Goal: Transaction & Acquisition: Purchase product/service

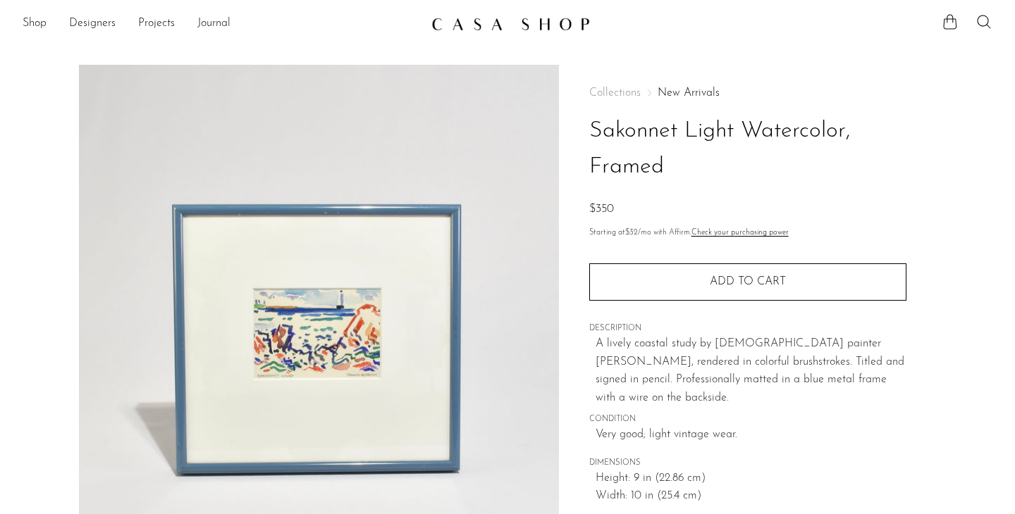
click at [455, 0] on section "Shop Featured New Arrivals Bestsellers Coming Soon Jewelry Jewelry All Earrings…" at bounding box center [507, 18] width 1015 height 37
click at [697, 97] on link "New Arrivals" at bounding box center [688, 92] width 62 height 11
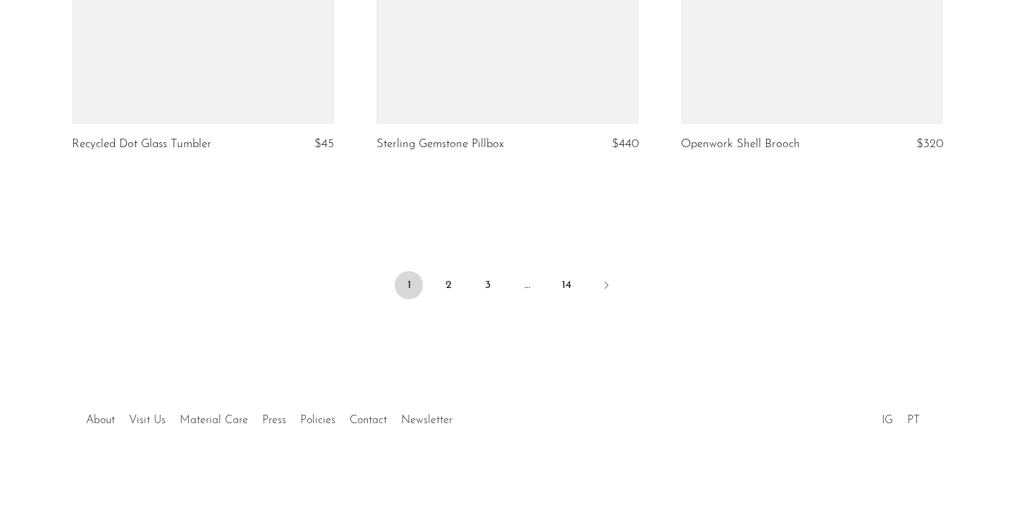
scroll to position [5141, 0]
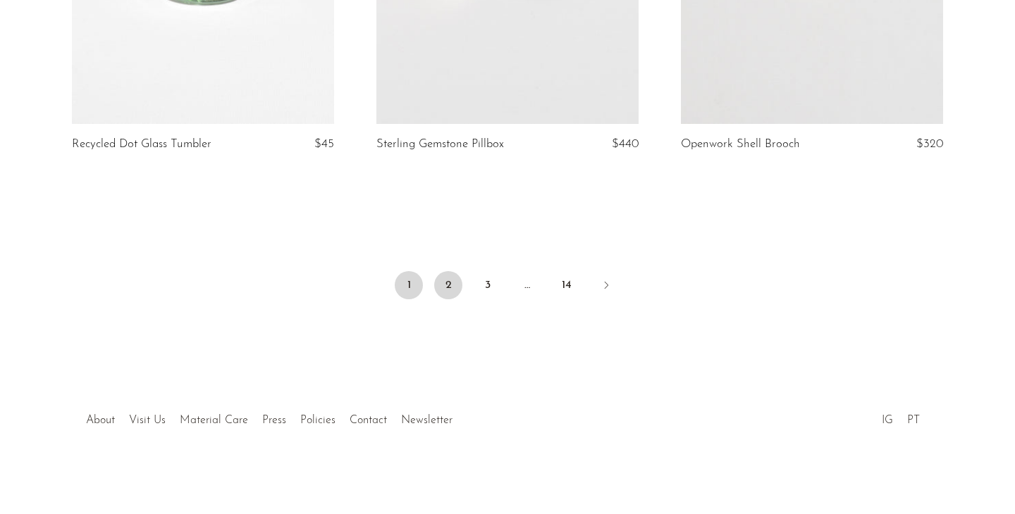
click at [449, 277] on link "2" at bounding box center [448, 285] width 28 height 28
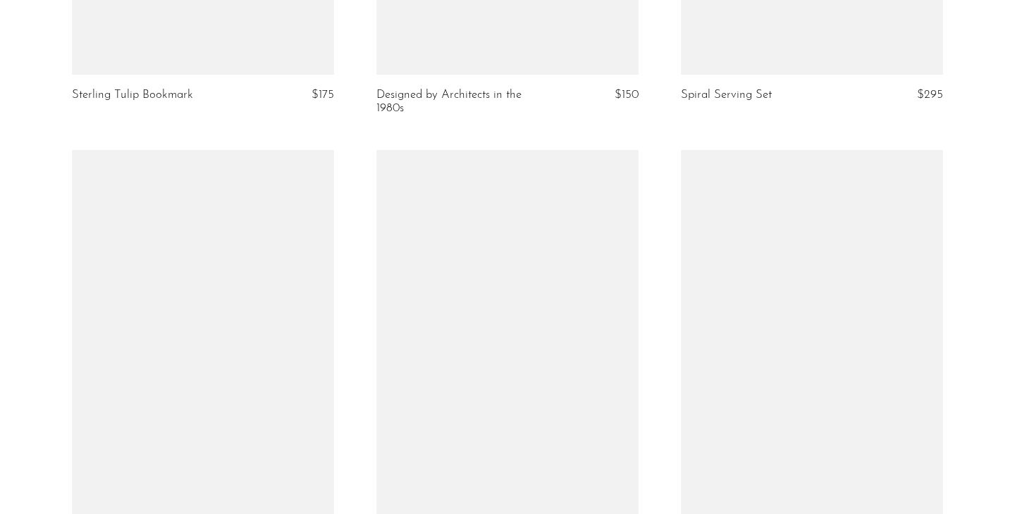
scroll to position [4961, 0]
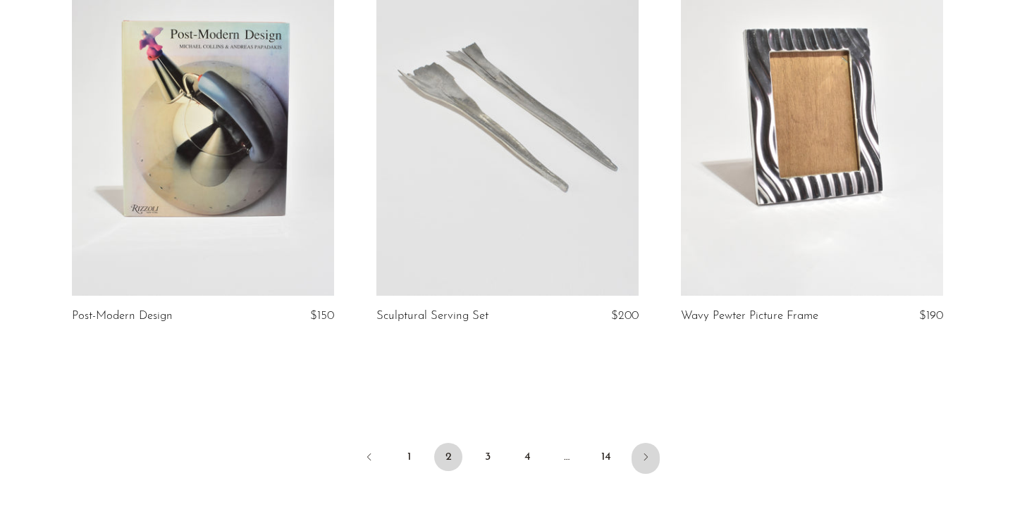
click at [652, 452] on link "Next" at bounding box center [645, 458] width 28 height 31
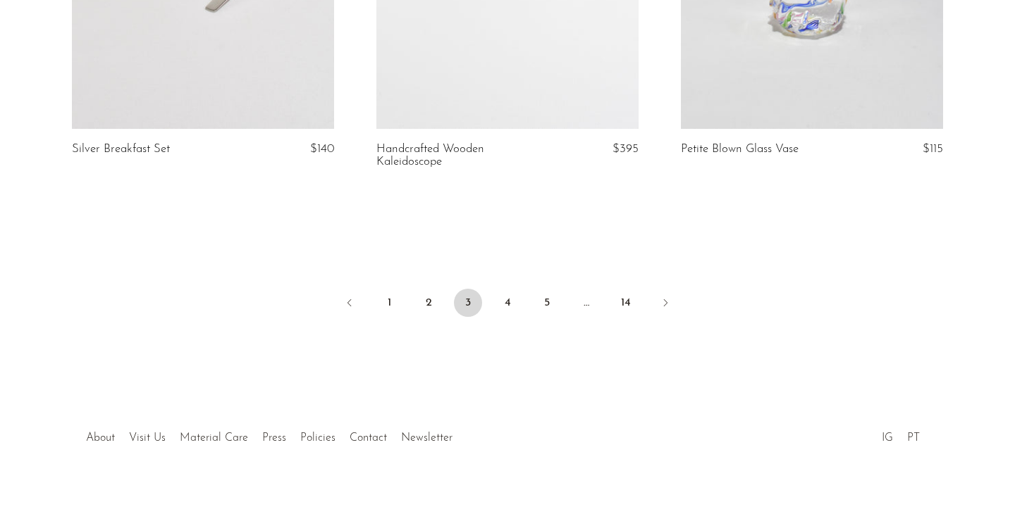
scroll to position [5141, 0]
click at [389, 290] on link "1" at bounding box center [389, 304] width 28 height 28
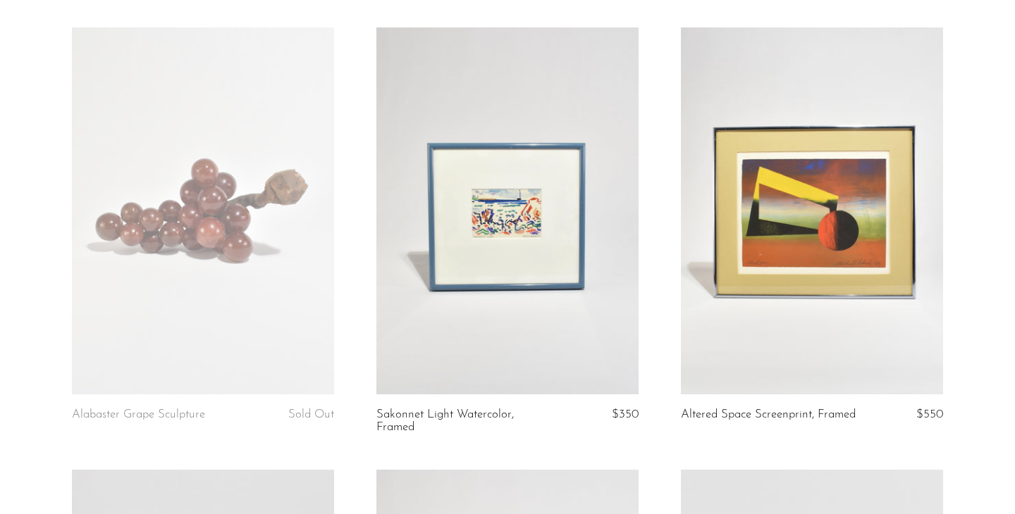
scroll to position [1848, 0]
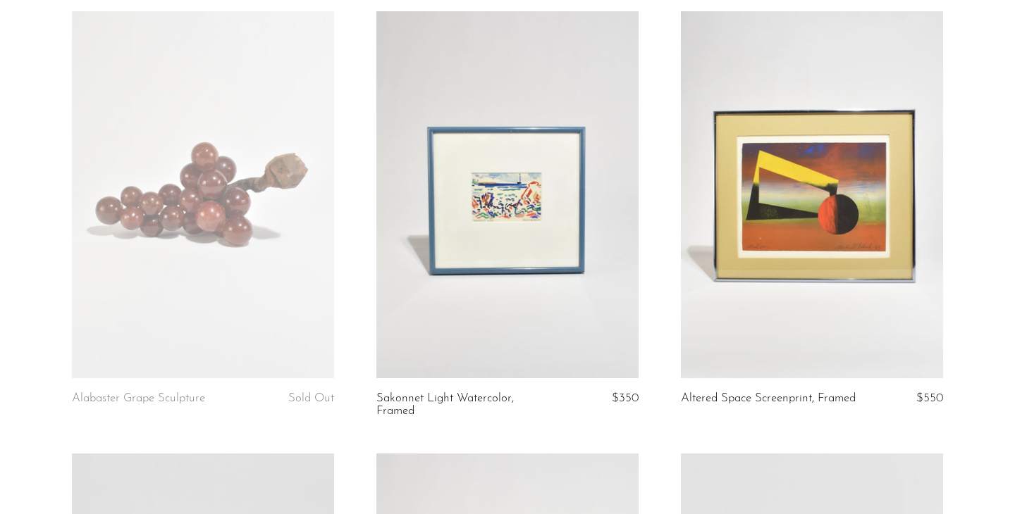
click at [524, 210] on link at bounding box center [507, 194] width 262 height 367
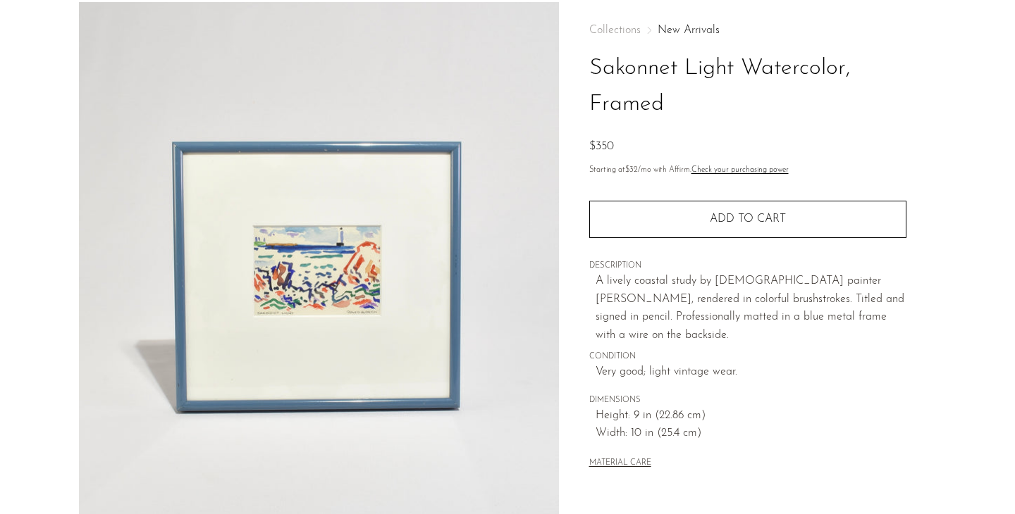
scroll to position [66, 0]
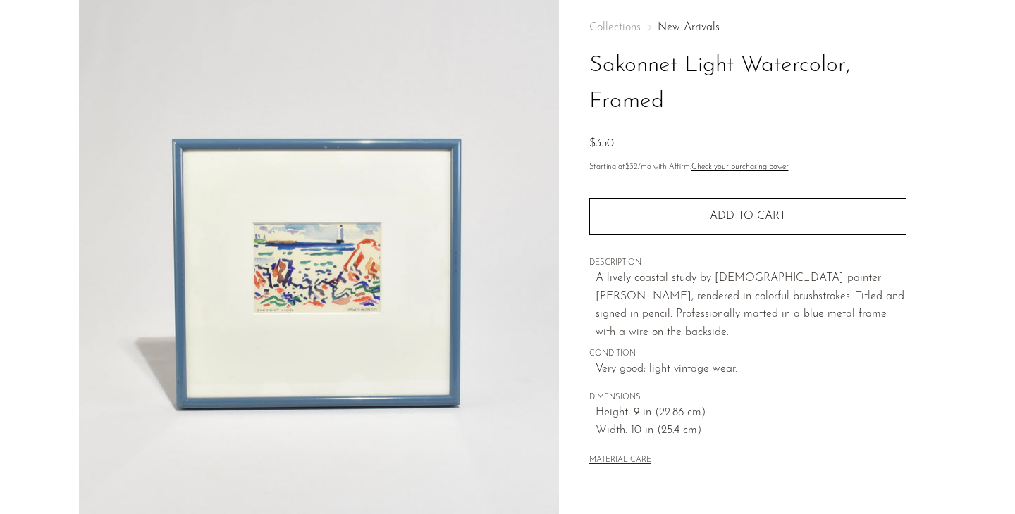
click at [508, 0] on img at bounding box center [319, 263] width 480 height 528
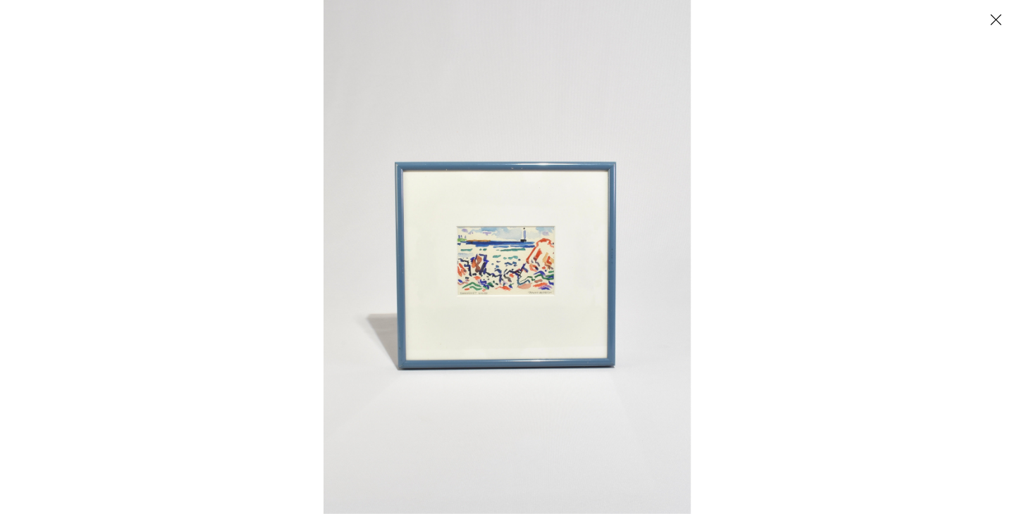
click at [583, 180] on img at bounding box center [506, 257] width 367 height 514
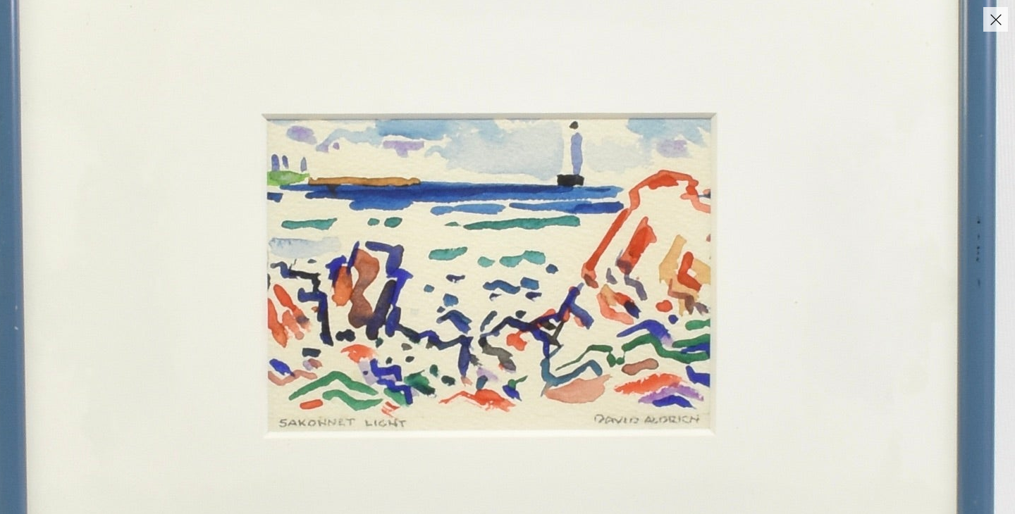
drag, startPoint x: 350, startPoint y: 422, endPoint x: 622, endPoint y: 119, distance: 407.2
click at [622, 119] on img at bounding box center [495, 256] width 1689 height 2365
click at [996, 25] on button "Close" at bounding box center [995, 19] width 25 height 25
